Goal: Information Seeking & Learning: Learn about a topic

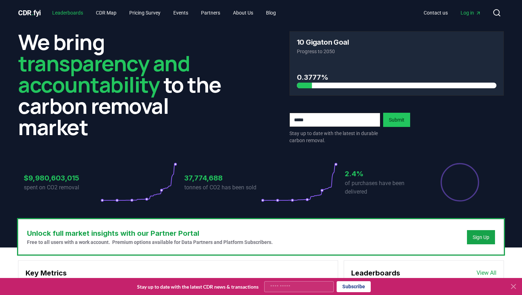
click at [70, 13] on link "Leaderboards" at bounding box center [68, 12] width 42 height 13
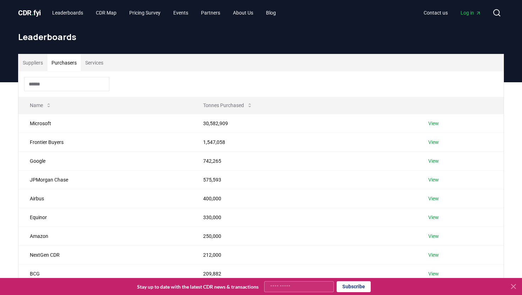
click at [70, 62] on button "Purchasers" at bounding box center [64, 62] width 34 height 17
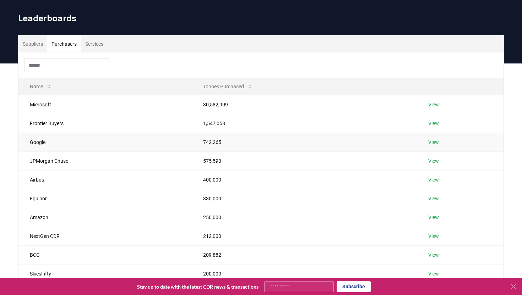
scroll to position [20, 0]
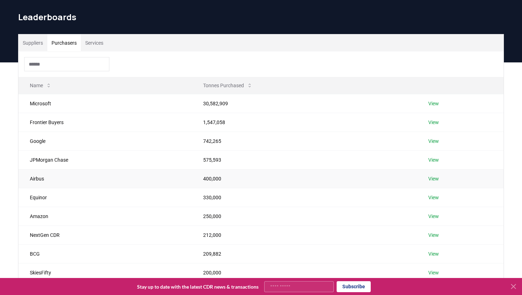
click at [435, 177] on link "View" at bounding box center [433, 178] width 11 height 7
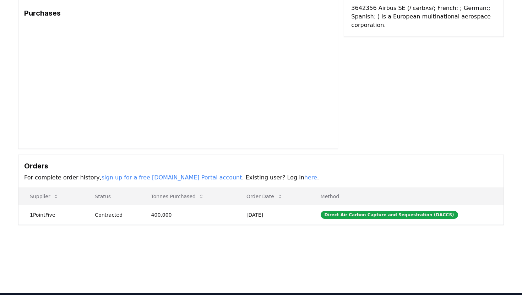
scroll to position [98, 0]
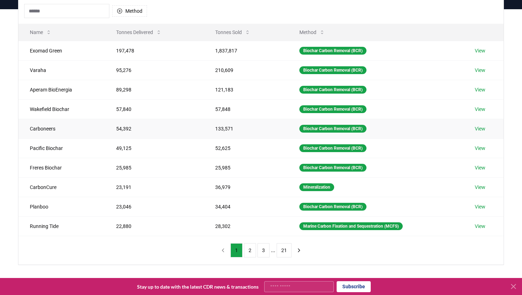
scroll to position [124, 0]
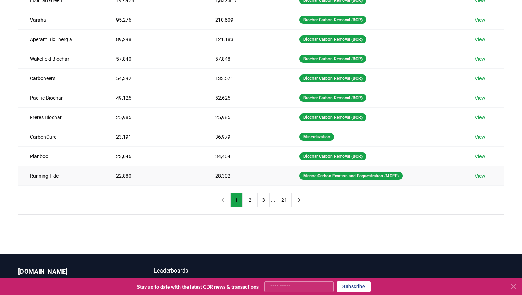
click at [477, 177] on link "View" at bounding box center [480, 176] width 11 height 7
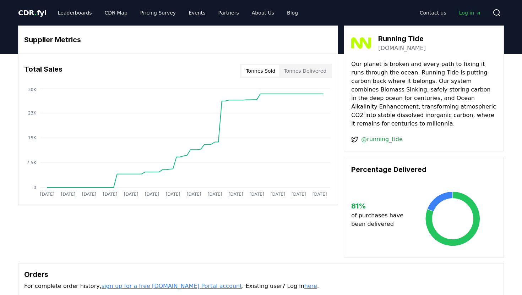
click at [388, 50] on link "[DOMAIN_NAME]" at bounding box center [402, 48] width 48 height 9
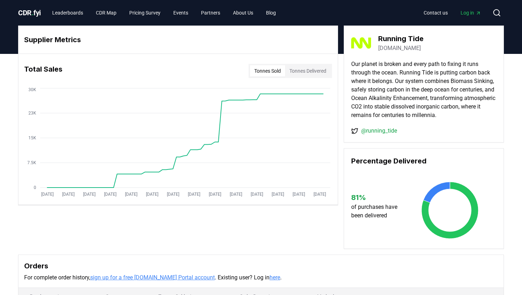
click at [306, 75] on button "Tonnes Delivered" at bounding box center [307, 70] width 45 height 11
click at [280, 72] on button "Tonnes Sold" at bounding box center [267, 70] width 35 height 11
click at [297, 69] on button "Tonnes Delivered" at bounding box center [307, 70] width 45 height 11
click at [267, 68] on button "Tonnes Sold" at bounding box center [267, 70] width 35 height 11
click at [291, 70] on button "Tonnes Delivered" at bounding box center [307, 70] width 45 height 11
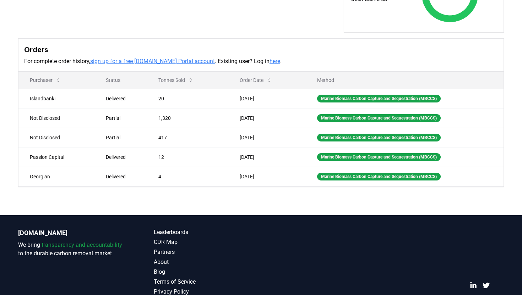
scroll to position [224, 0]
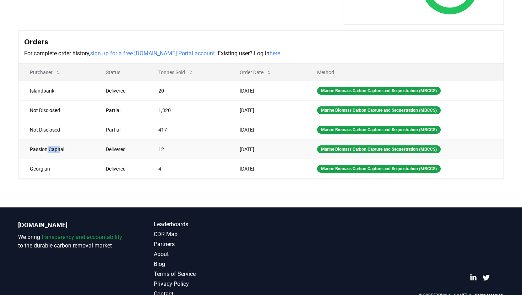
drag, startPoint x: 62, startPoint y: 160, endPoint x: 47, endPoint y: 156, distance: 15.8
click at [47, 156] on td "Passion Capital" at bounding box center [56, 150] width 76 height 20
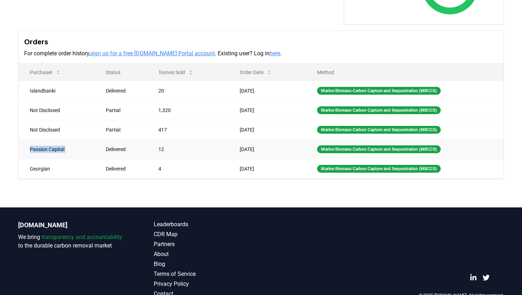
click at [47, 156] on td "Passion Capital" at bounding box center [56, 150] width 76 height 20
copy td "Passion Capital"
